Goal: Information Seeking & Learning: Compare options

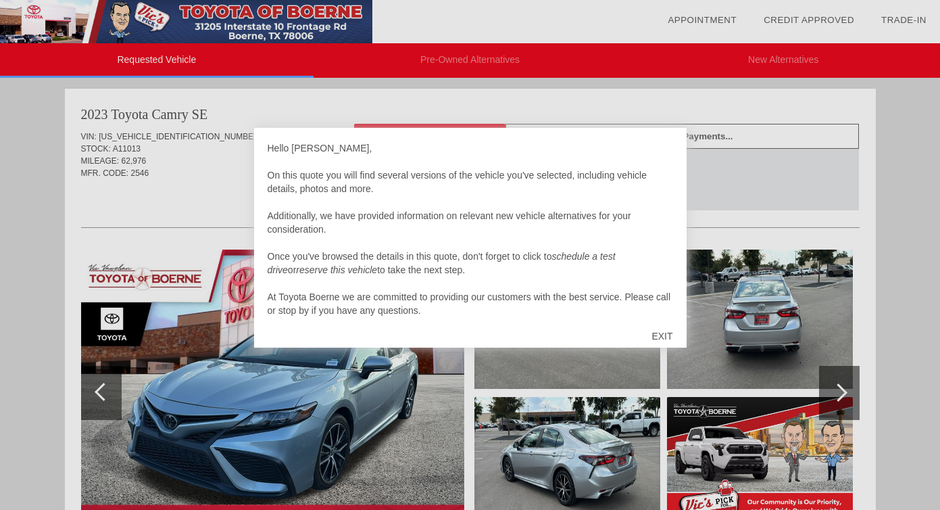
click at [674, 335] on div "EXIT" at bounding box center [662, 336] width 48 height 41
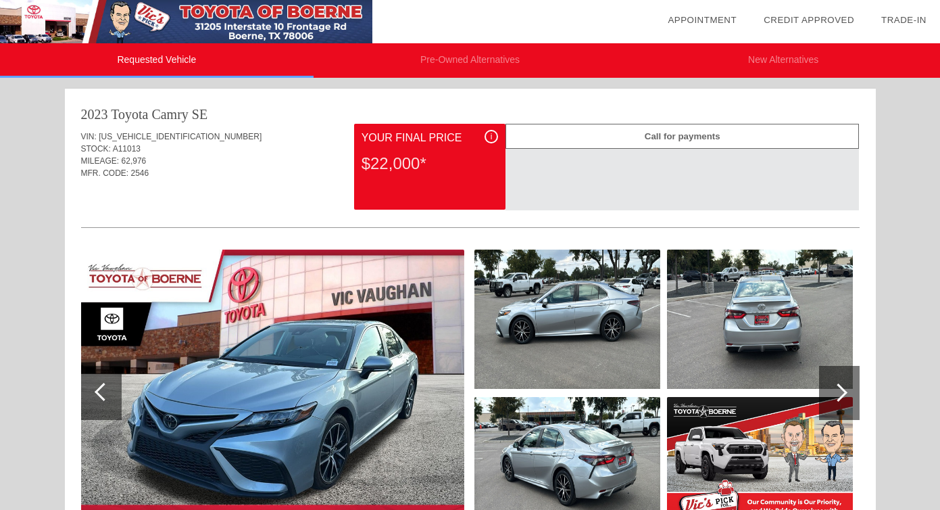
click at [527, 53] on li "Pre-Owned Alternatives" at bounding box center [471, 60] width 314 height 34
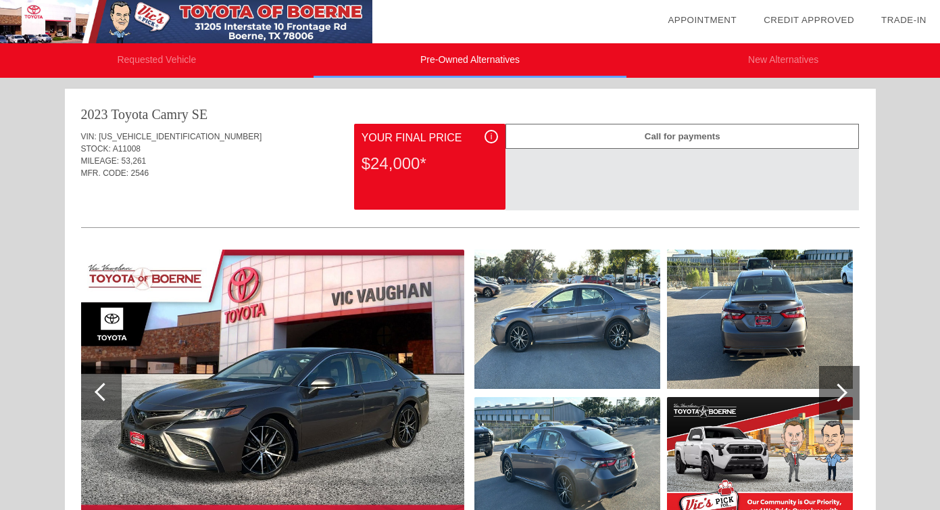
click at [737, 64] on li "New Alternatives" at bounding box center [784, 60] width 314 height 34
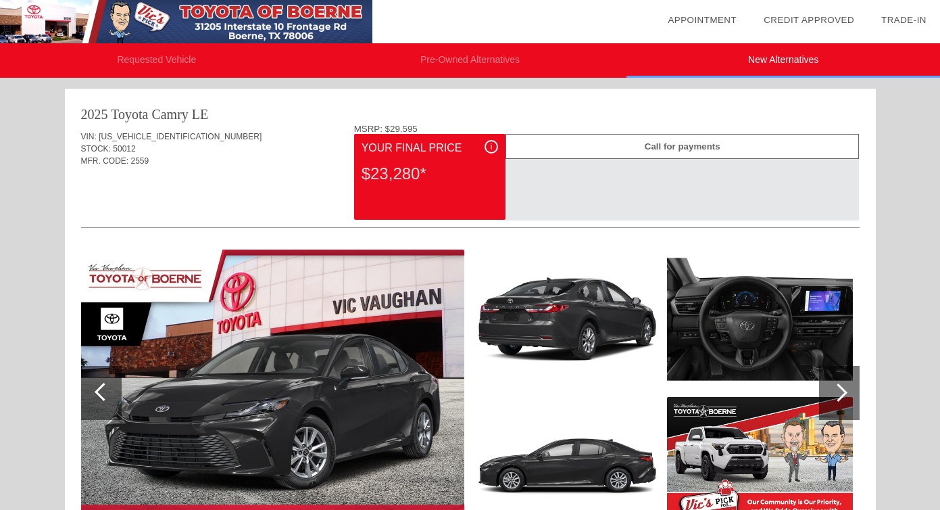
click at [494, 147] on div "i" at bounding box center [492, 147] width 14 height 14
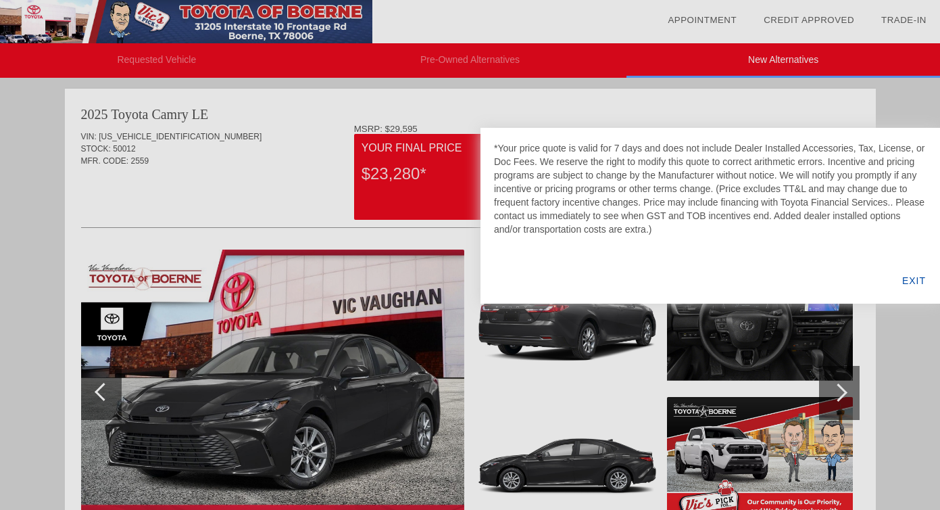
click at [490, 147] on div "*Your price quote is valid for 7 days and does not include Dealer Installed Acc…" at bounding box center [711, 216] width 460 height 176
click at [301, 171] on div at bounding box center [470, 255] width 940 height 510
click at [914, 274] on div "EXIT" at bounding box center [914, 281] width 52 height 46
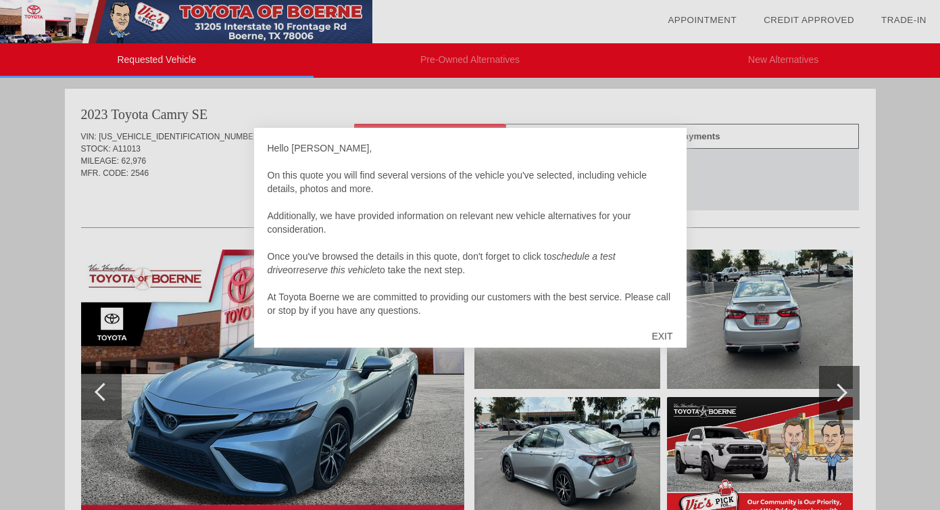
click at [655, 332] on div "EXIT" at bounding box center [662, 336] width 48 height 41
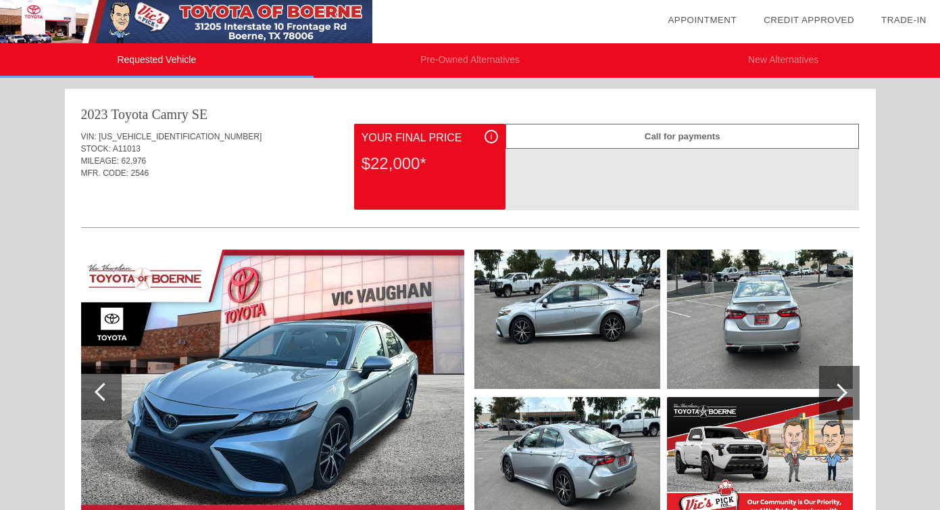
click at [358, 67] on li "Pre-Owned Alternatives" at bounding box center [471, 60] width 314 height 34
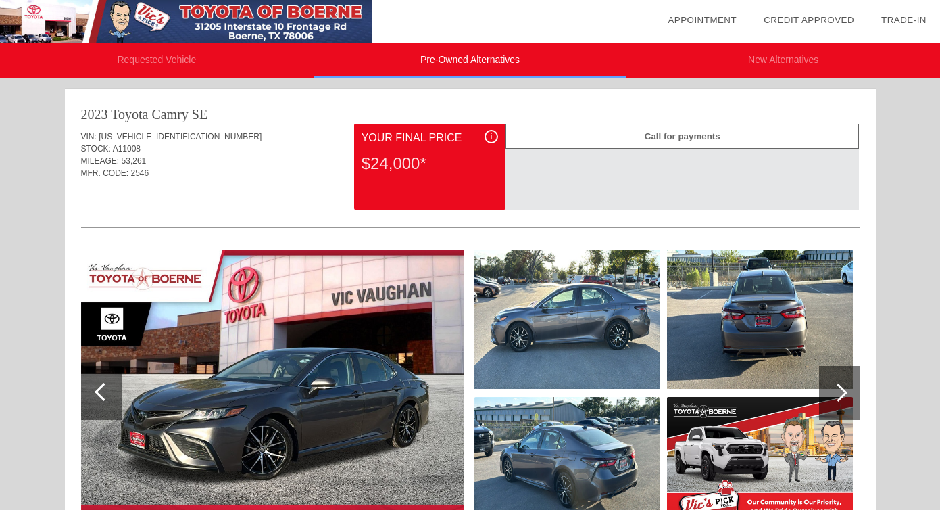
click at [760, 63] on li "New Alternatives" at bounding box center [784, 60] width 314 height 34
